Goal: Task Accomplishment & Management: Manage account settings

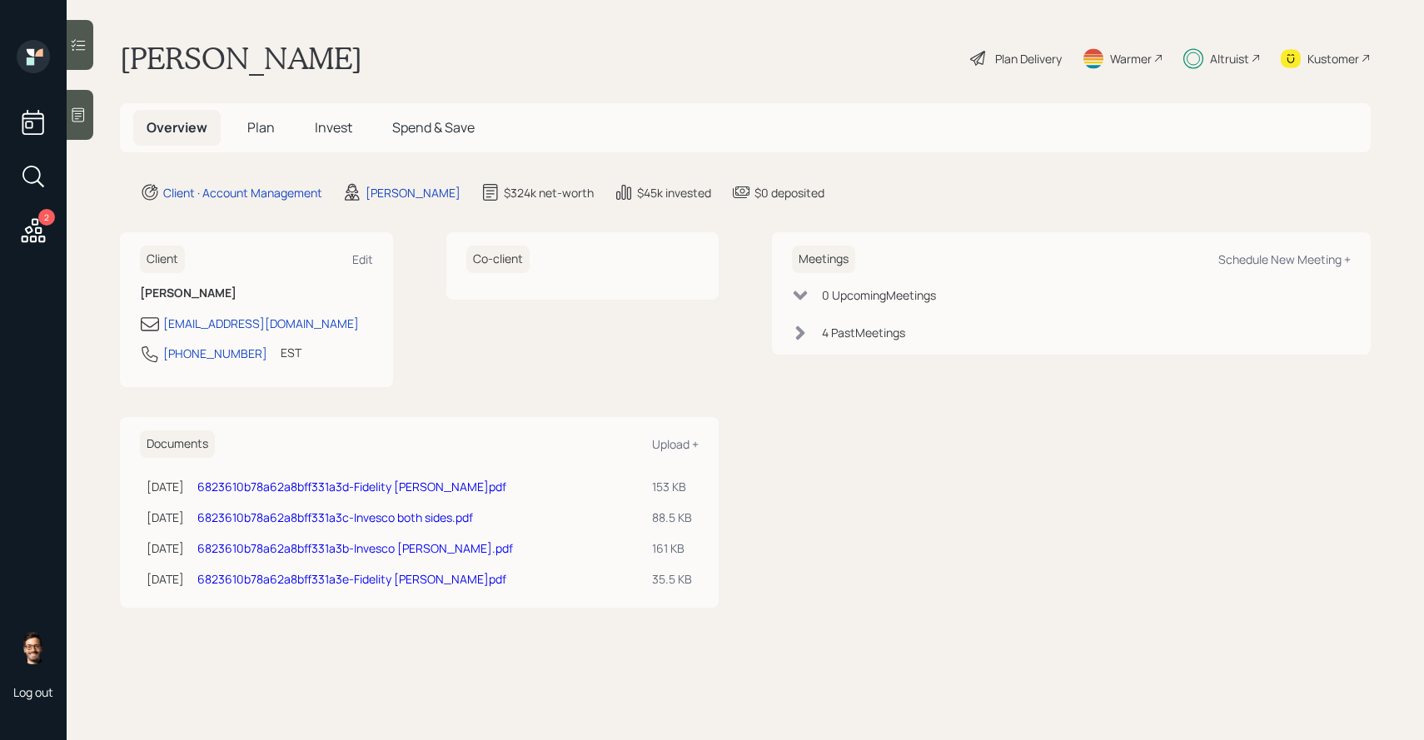
click at [342, 131] on span "Invest" at bounding box center [333, 127] width 37 height 18
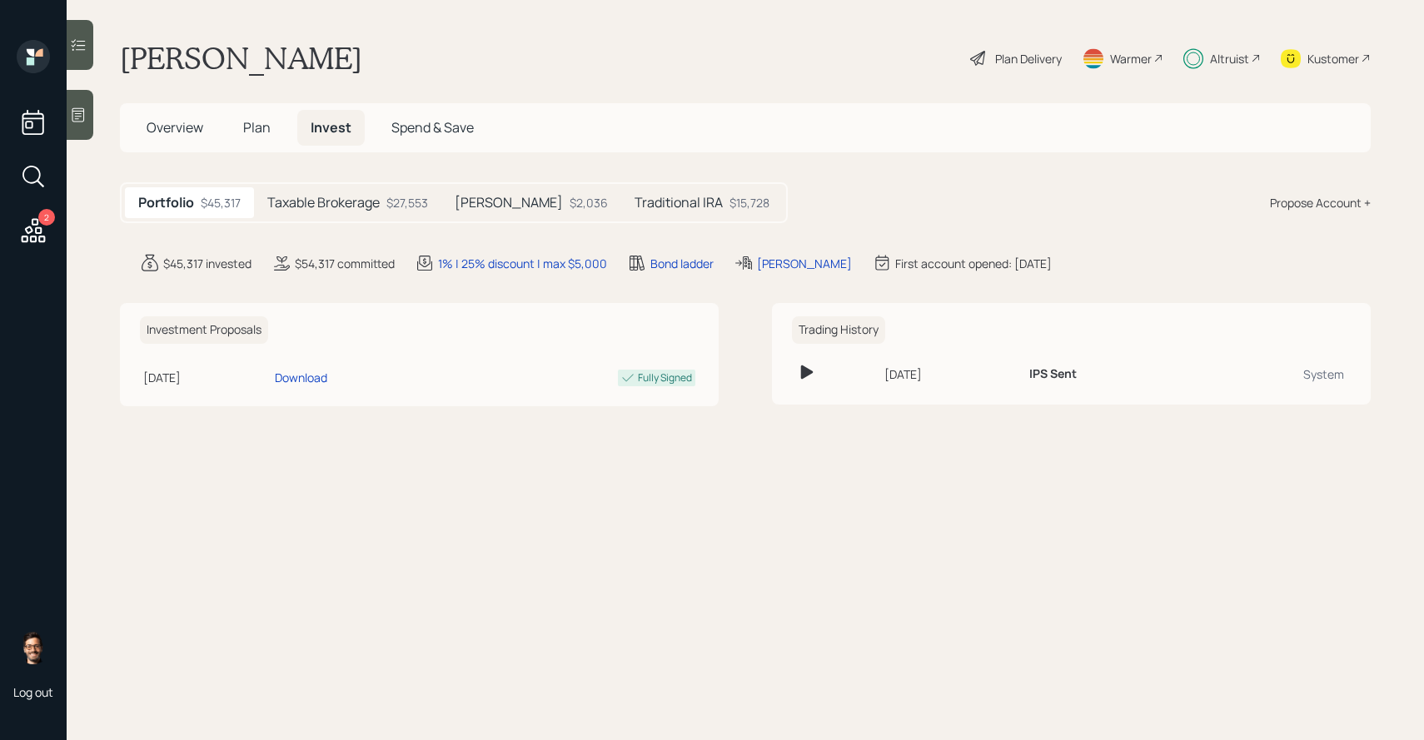
click at [77, 26] on div at bounding box center [80, 45] width 27 height 50
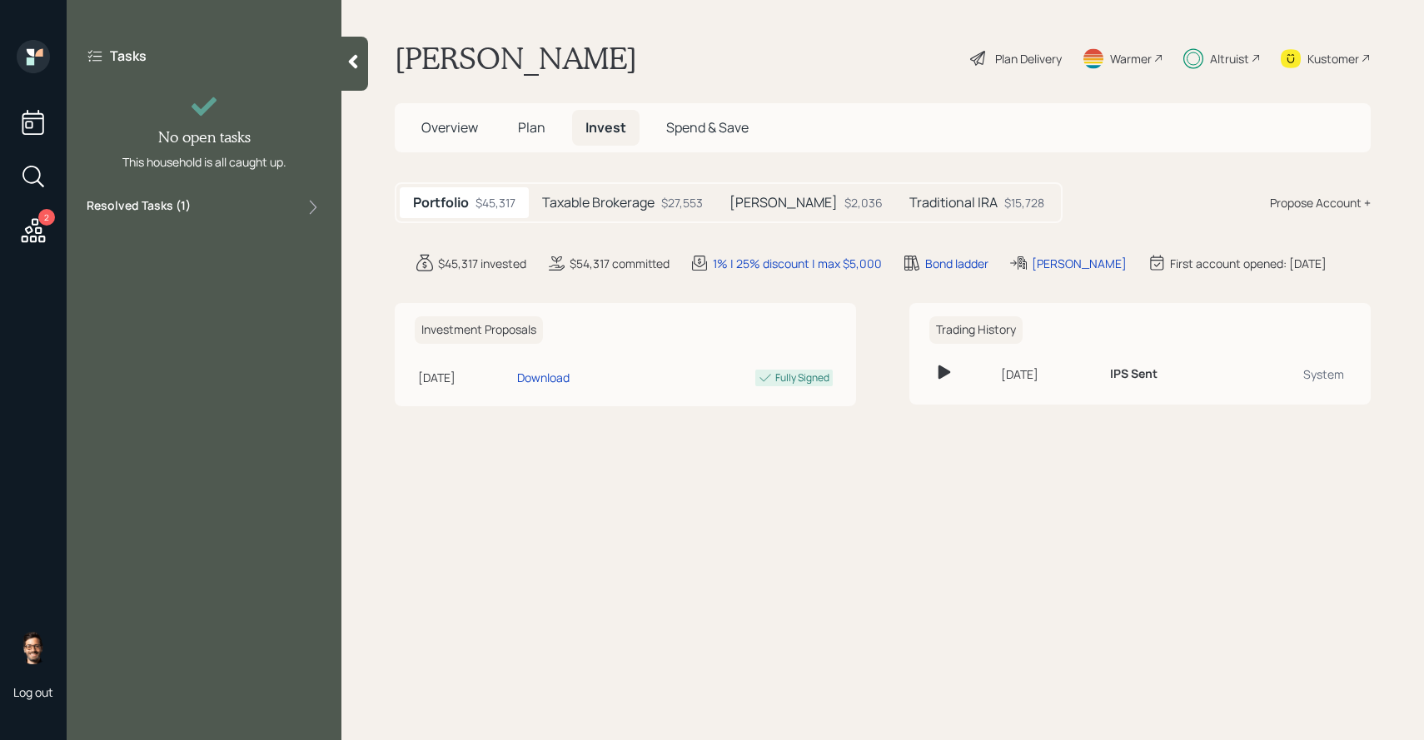
click at [170, 207] on label "Resolved Tasks ( 1 )" at bounding box center [139, 207] width 104 height 20
